Goal: Transaction & Acquisition: Subscribe to service/newsletter

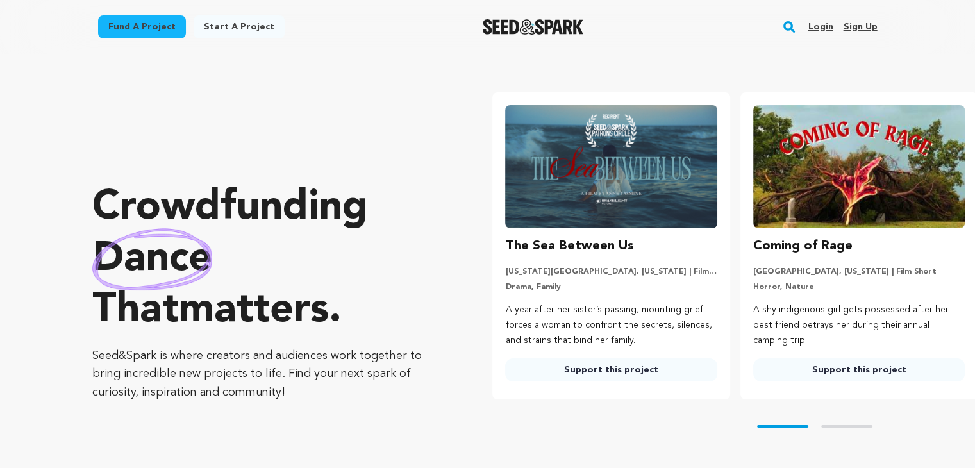
click at [855, 29] on link "Sign up" at bounding box center [860, 27] width 34 height 21
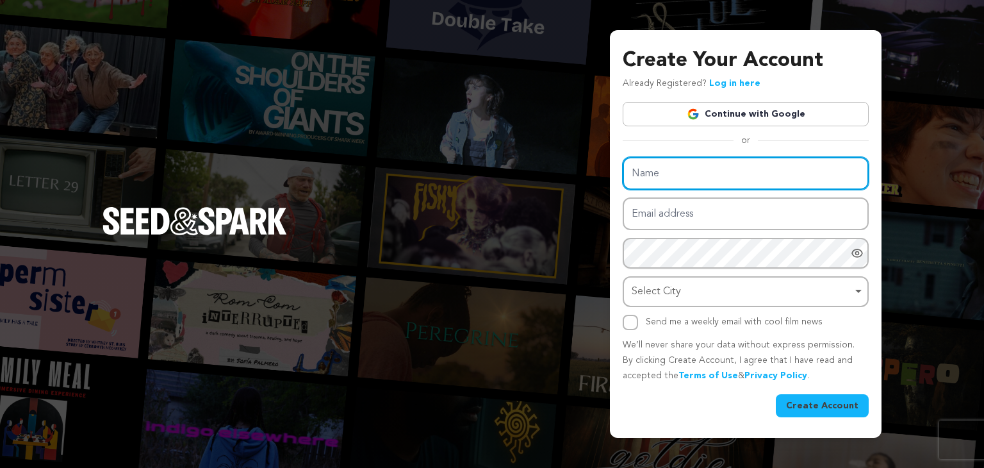
click at [654, 174] on input "Name" at bounding box center [746, 173] width 246 height 33
click at [645, 169] on input "Name" at bounding box center [746, 173] width 246 height 33
